Goal: Task Accomplishment & Management: Manage account settings

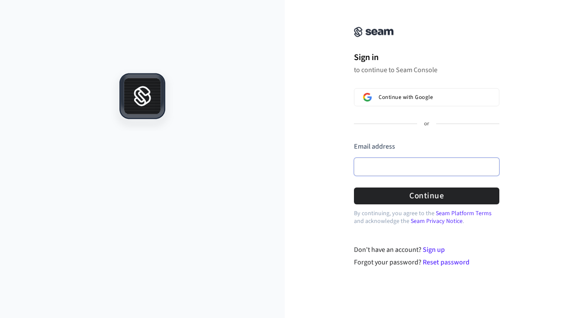
click at [389, 162] on input "Email address" at bounding box center [426, 167] width 145 height 18
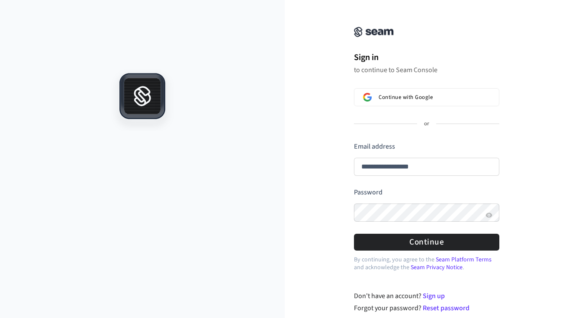
type input "**********"
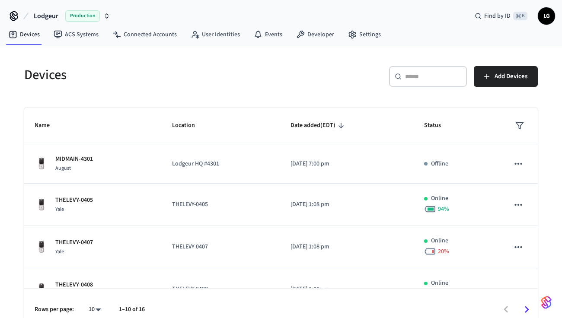
click at [422, 78] on input "text" at bounding box center [433, 76] width 56 height 9
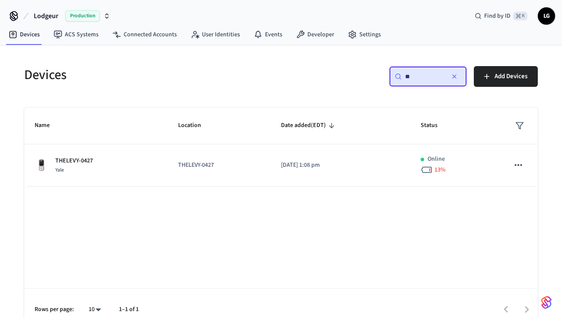
type input "*"
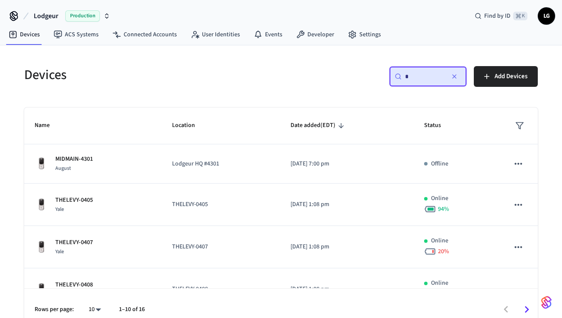
type input "*"
click at [545, 13] on span "LG" at bounding box center [547, 16] width 16 height 16
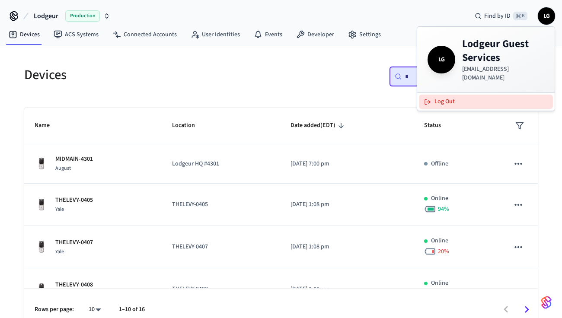
click at [480, 95] on button "Log Out" at bounding box center [486, 102] width 134 height 14
